Goal: Task Accomplishment & Management: Complete application form

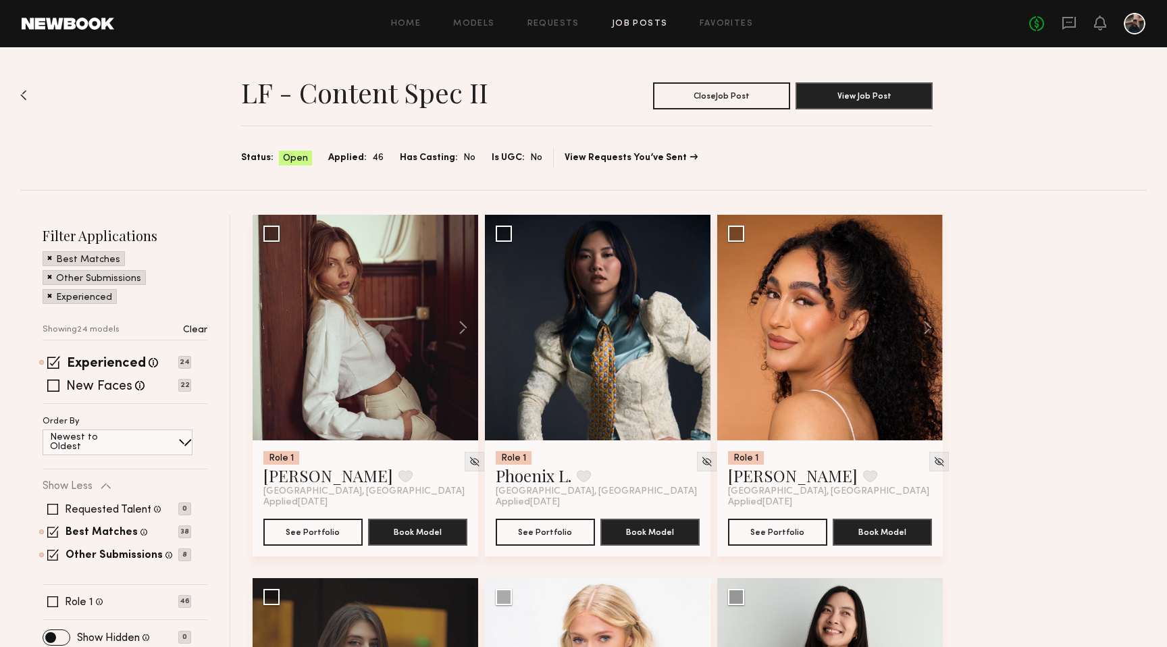
scroll to position [2476, 0]
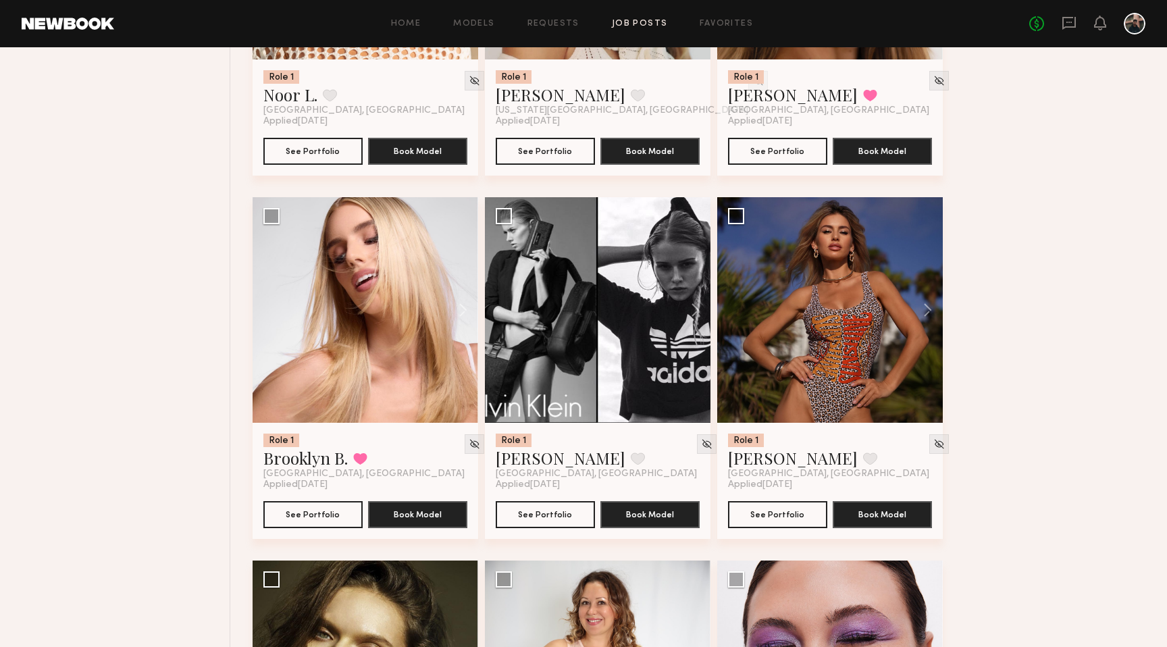
scroll to position [1830, 0]
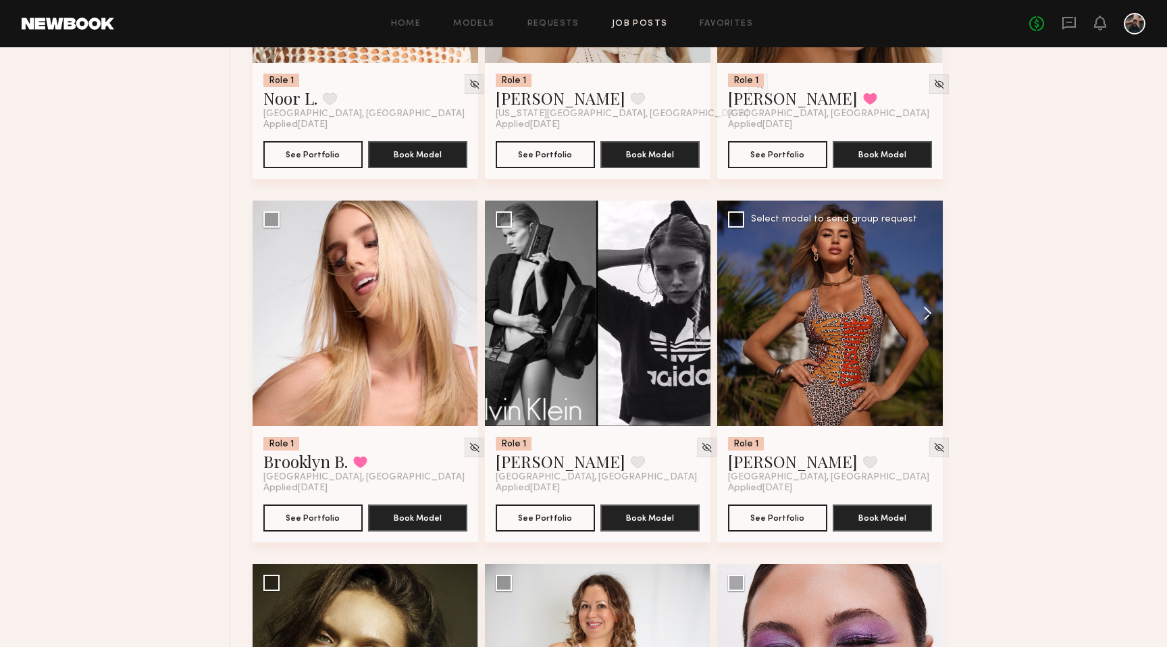
click at [926, 319] on button at bounding box center [920, 312] width 43 height 225
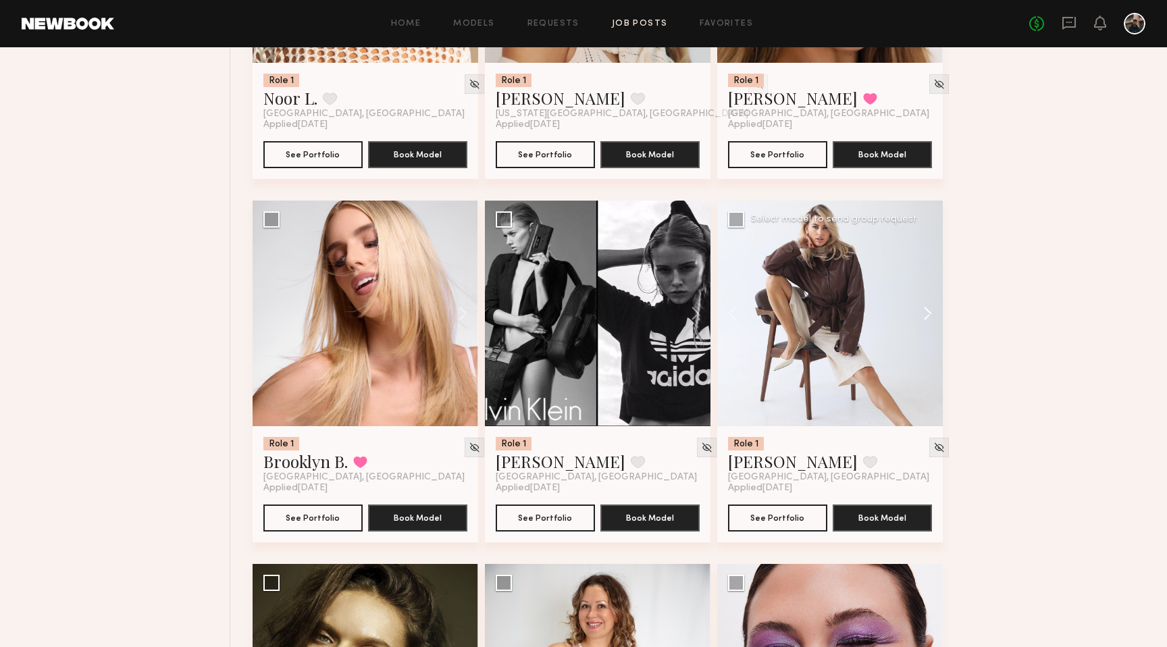
click at [926, 319] on button at bounding box center [920, 312] width 43 height 225
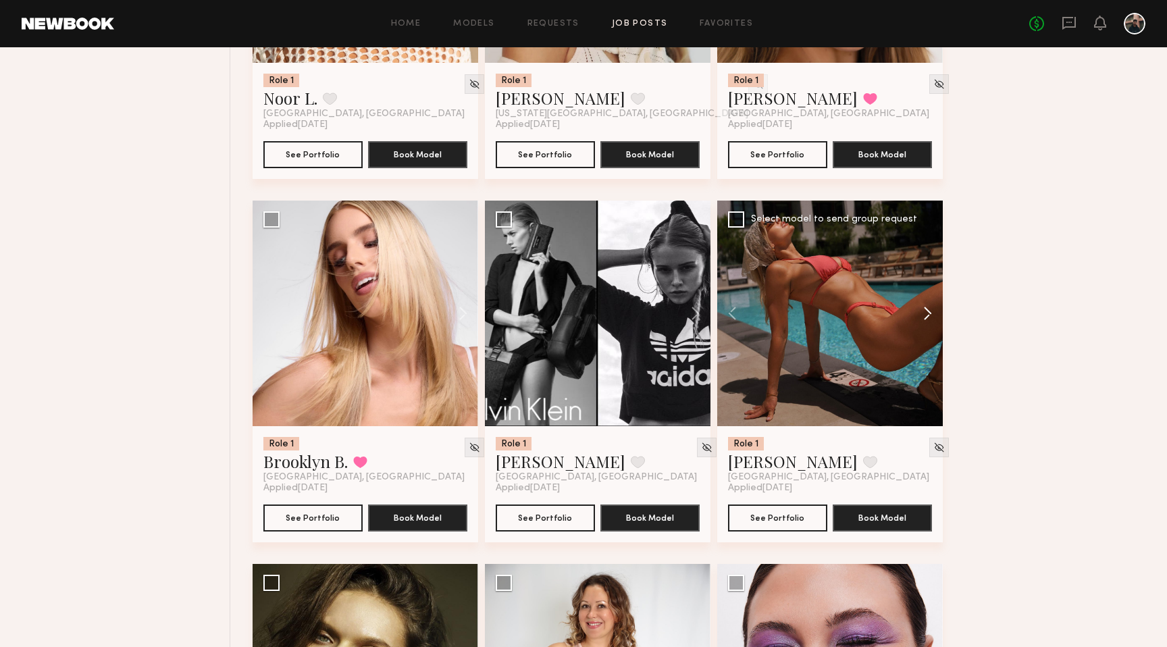
click at [926, 319] on button at bounding box center [920, 312] width 43 height 225
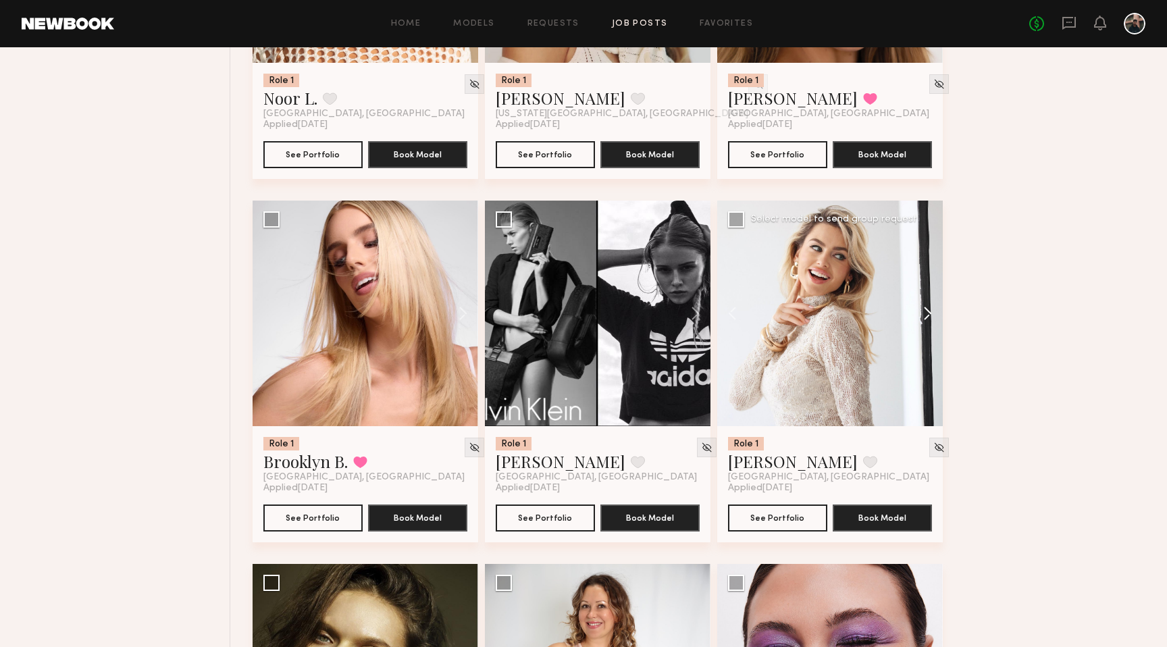
click at [926, 319] on button at bounding box center [920, 312] width 43 height 225
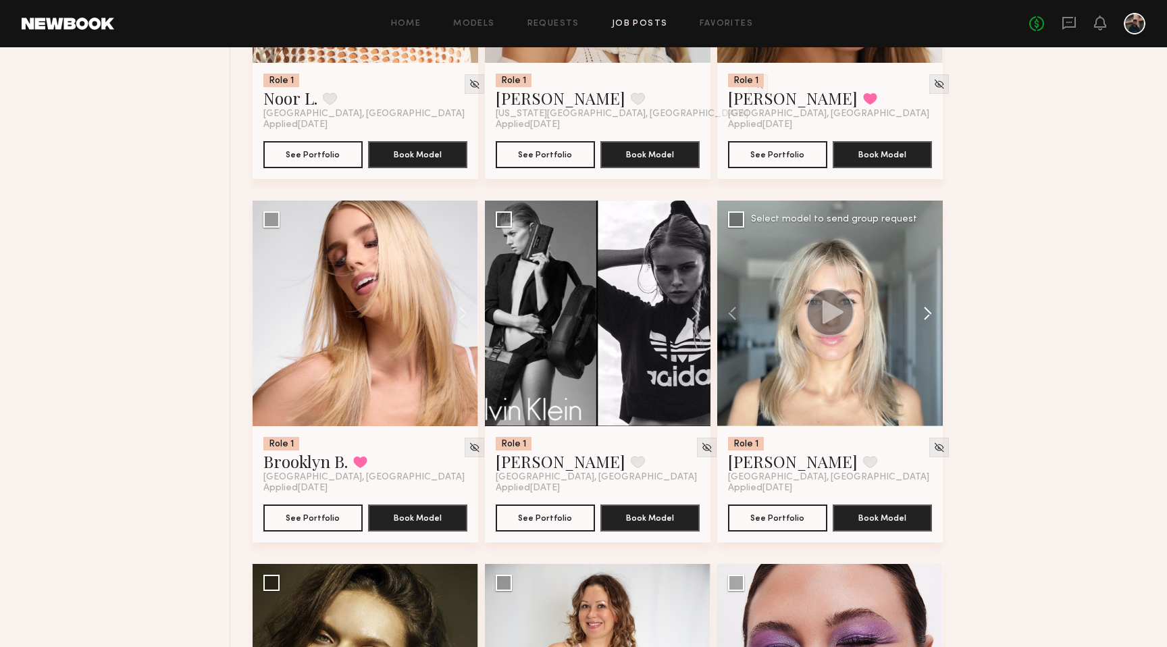
click at [926, 319] on button at bounding box center [920, 312] width 43 height 225
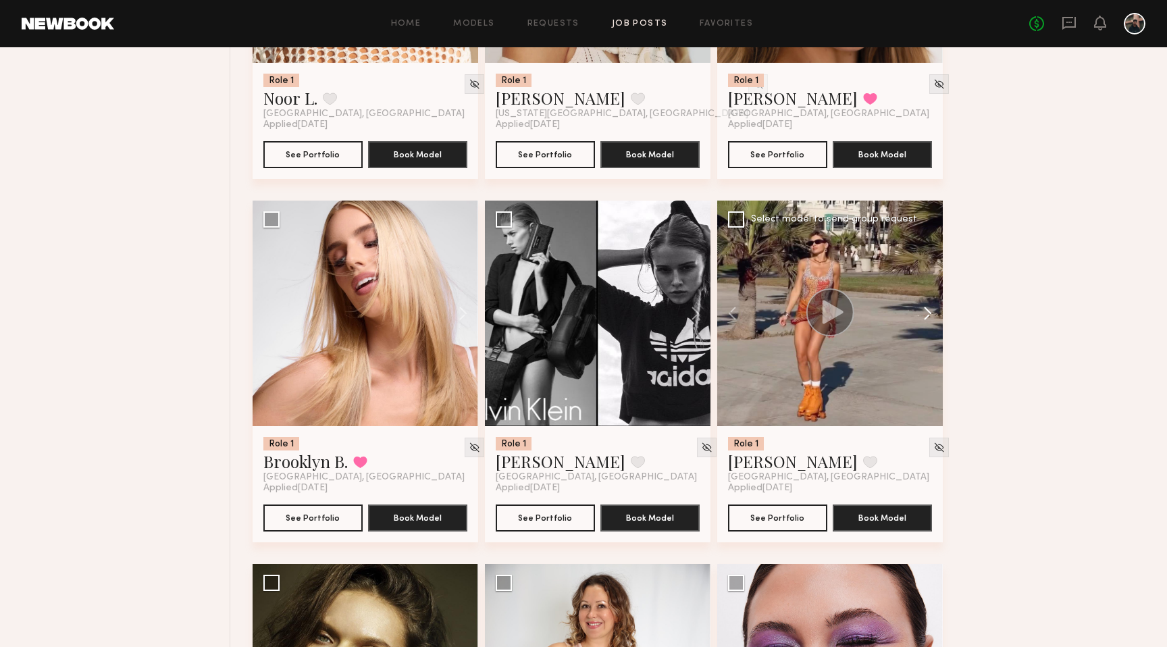
click at [926, 319] on button at bounding box center [920, 312] width 43 height 225
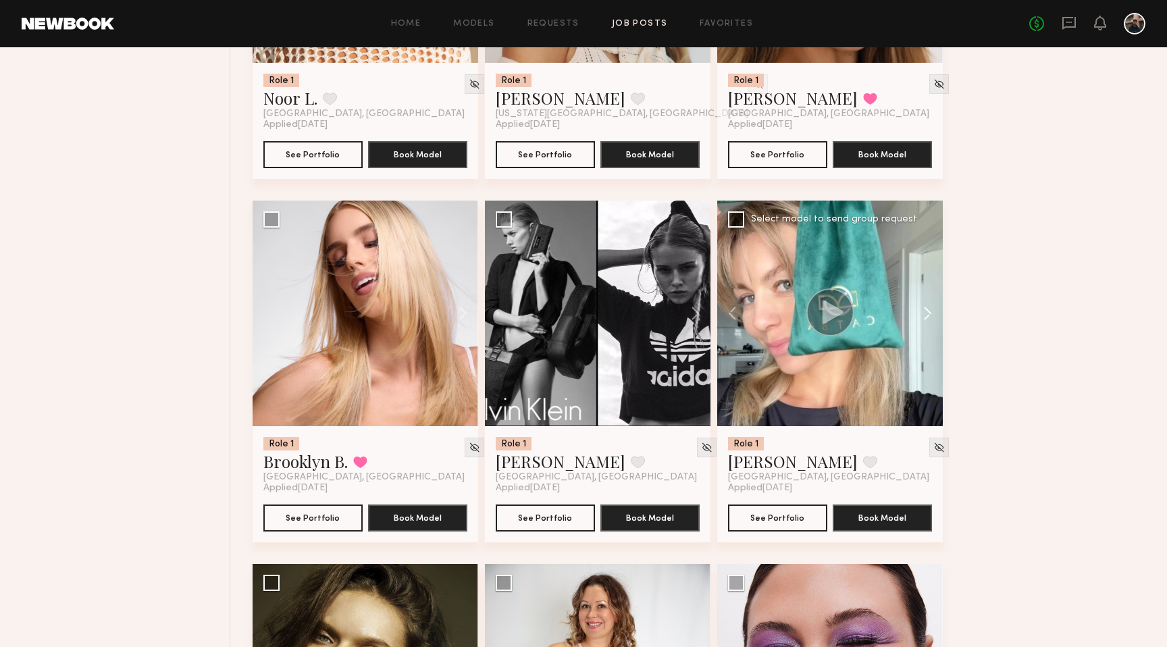
click at [926, 319] on button at bounding box center [920, 312] width 43 height 225
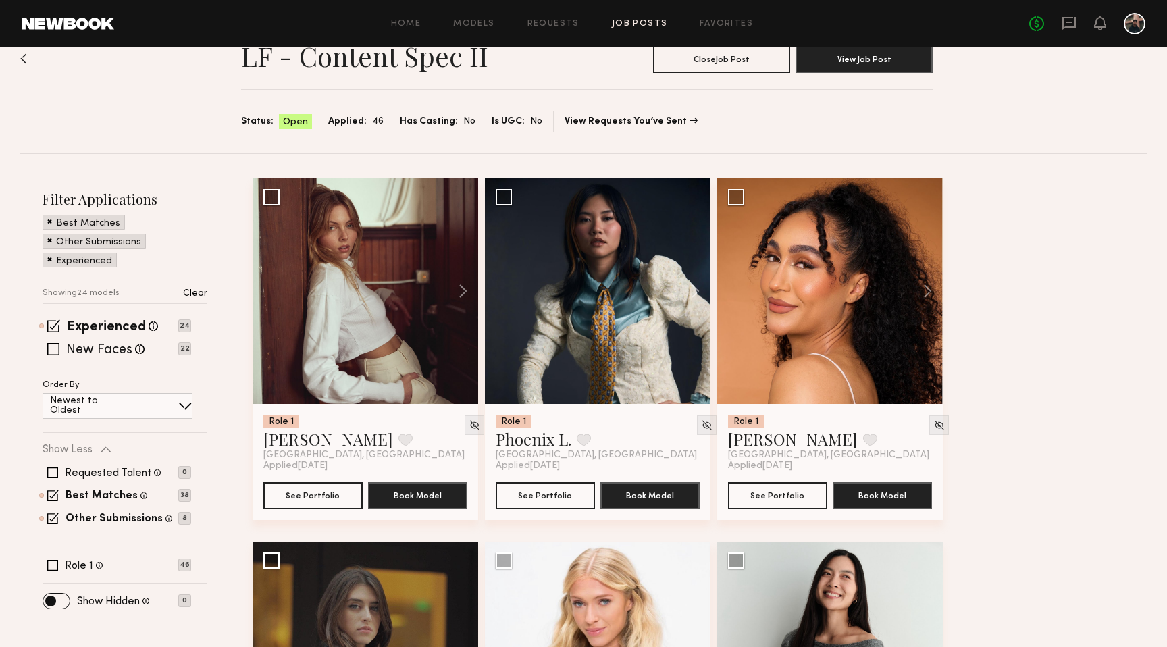
scroll to position [0, 0]
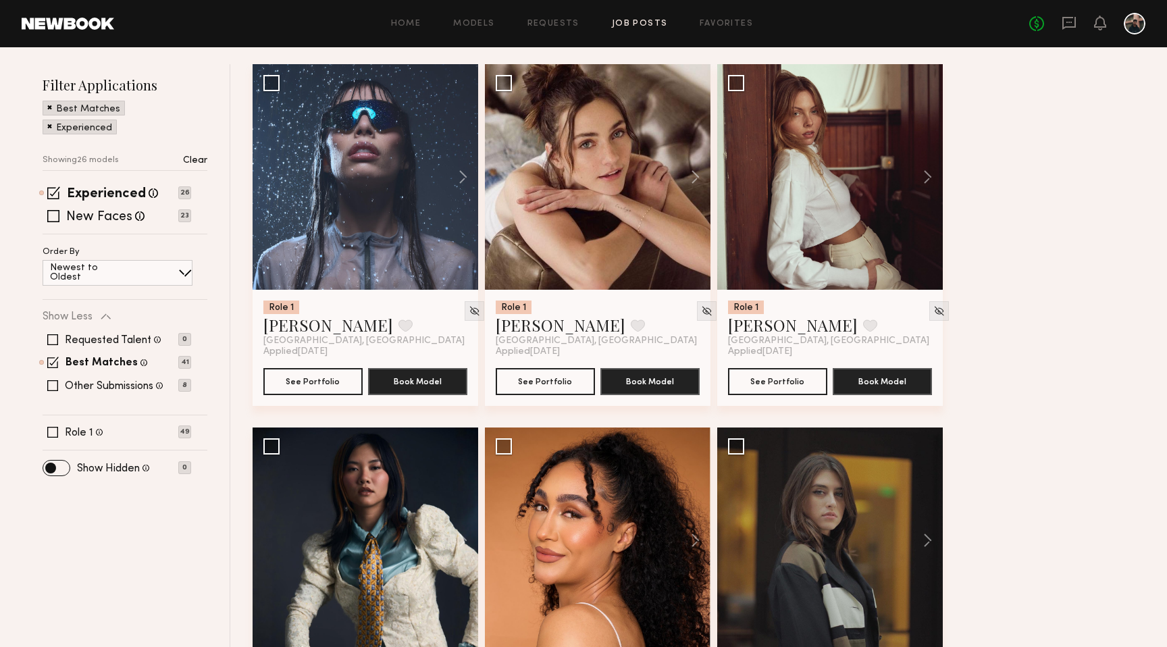
scroll to position [153, 0]
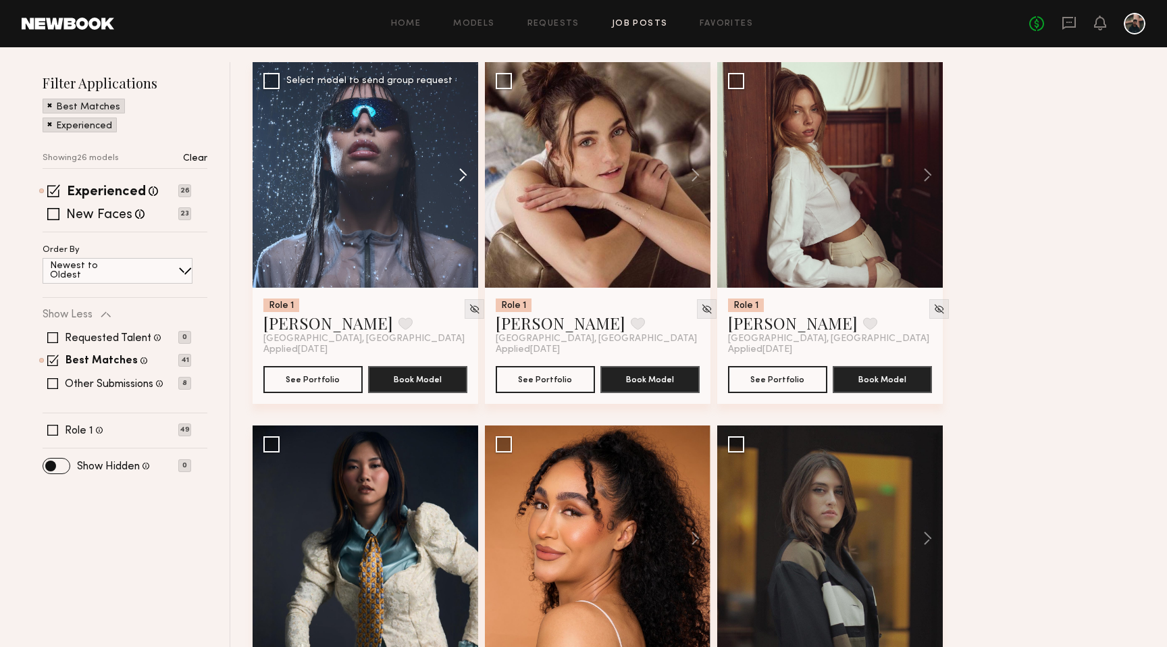
click at [460, 179] on button at bounding box center [456, 174] width 43 height 225
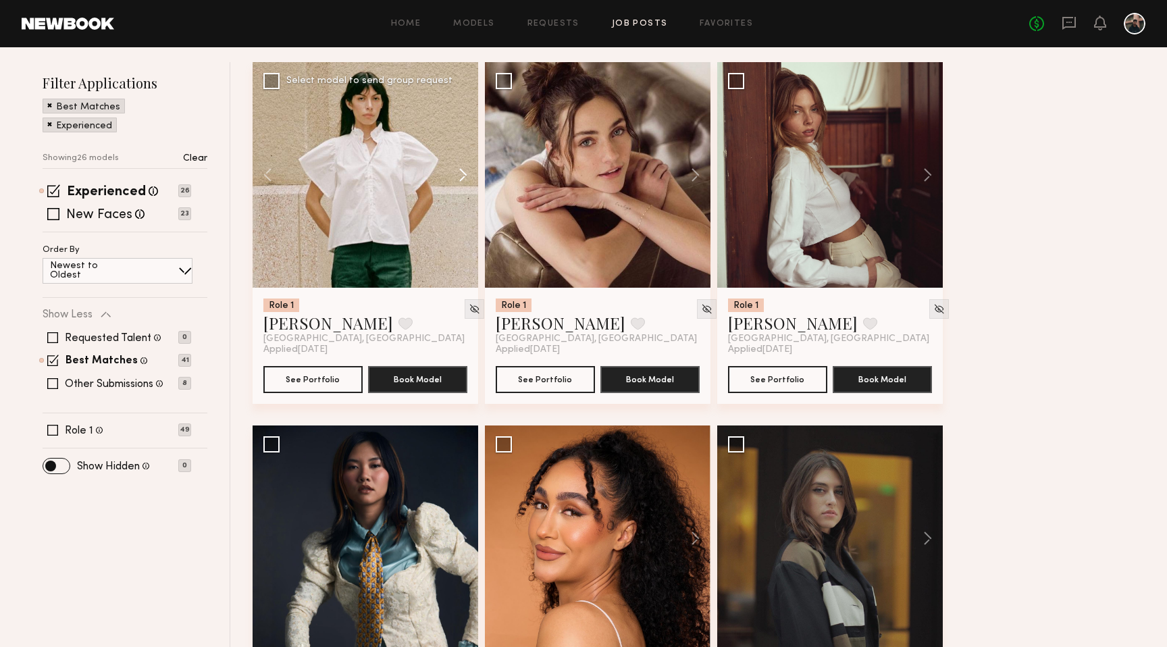
click at [460, 179] on button at bounding box center [456, 174] width 43 height 225
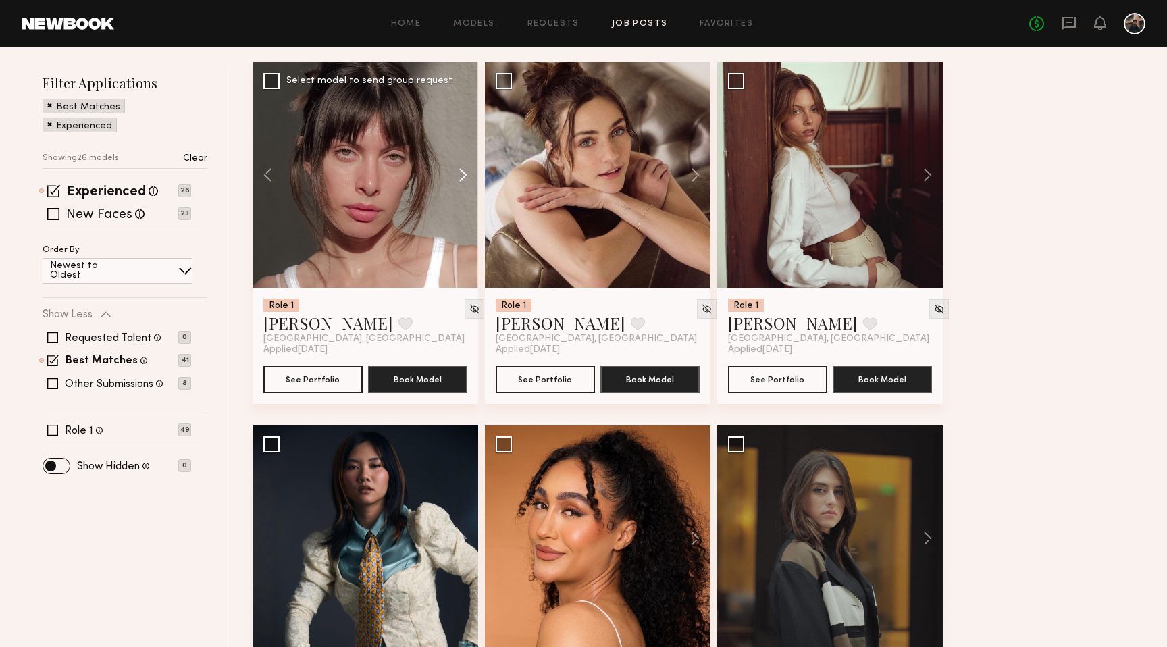
click at [460, 179] on button at bounding box center [456, 174] width 43 height 225
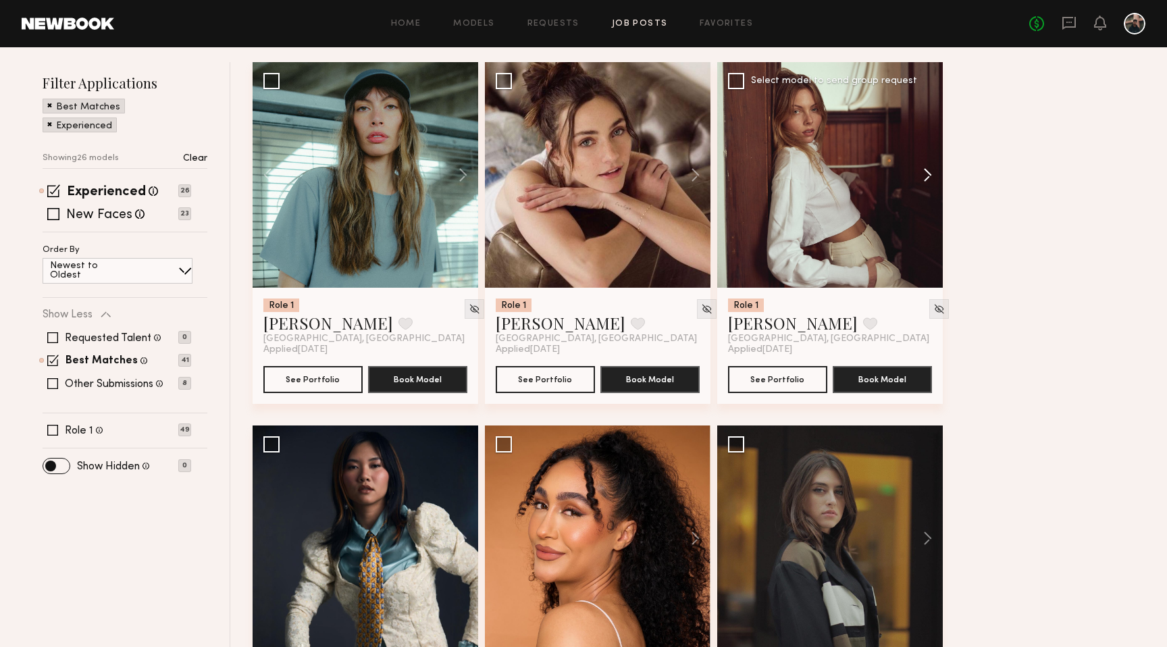
click at [915, 172] on button at bounding box center [920, 174] width 43 height 225
